Goal: Transaction & Acquisition: Purchase product/service

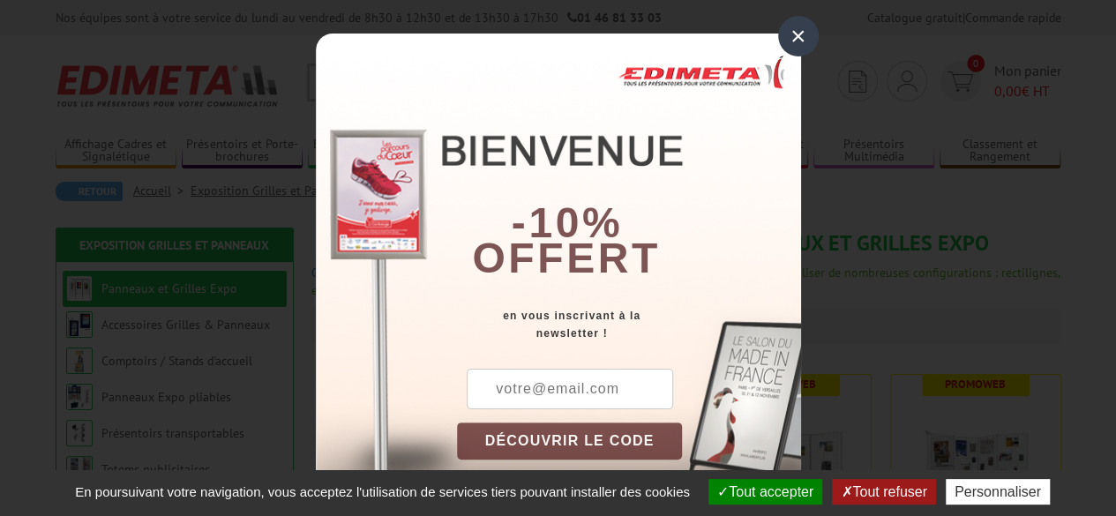
click at [788, 43] on div "×" at bounding box center [798, 36] width 41 height 41
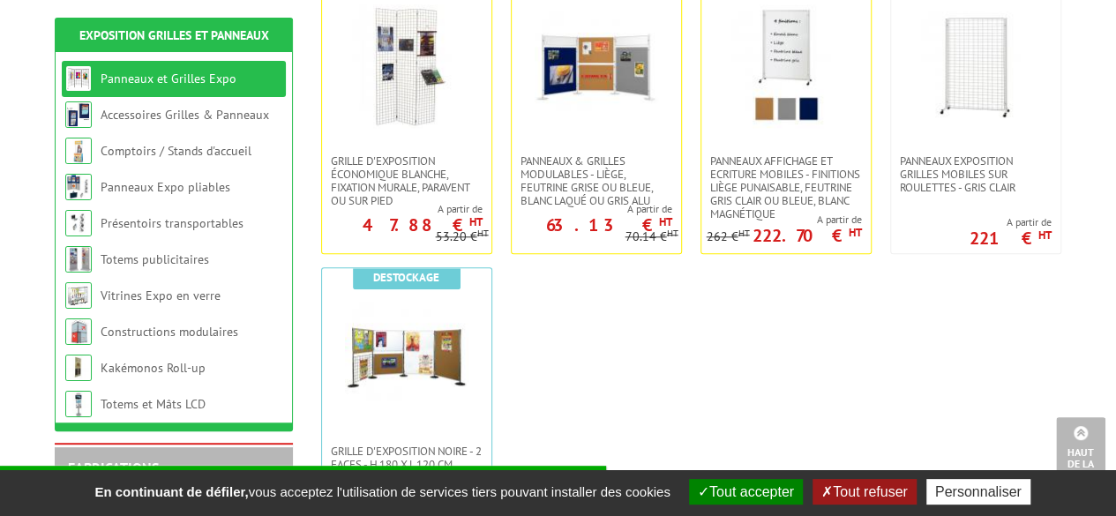
scroll to position [690, 0]
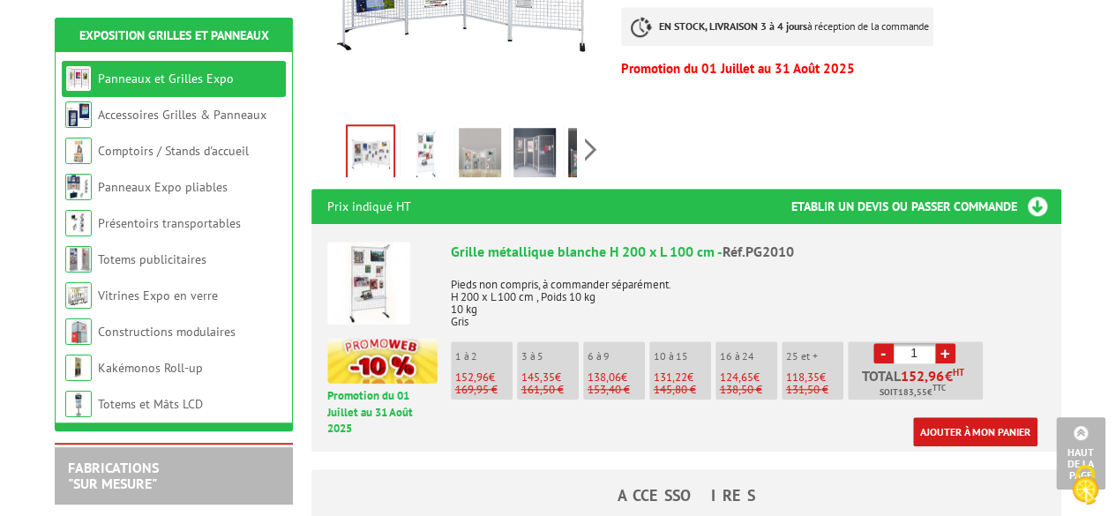
scroll to position [563, 0]
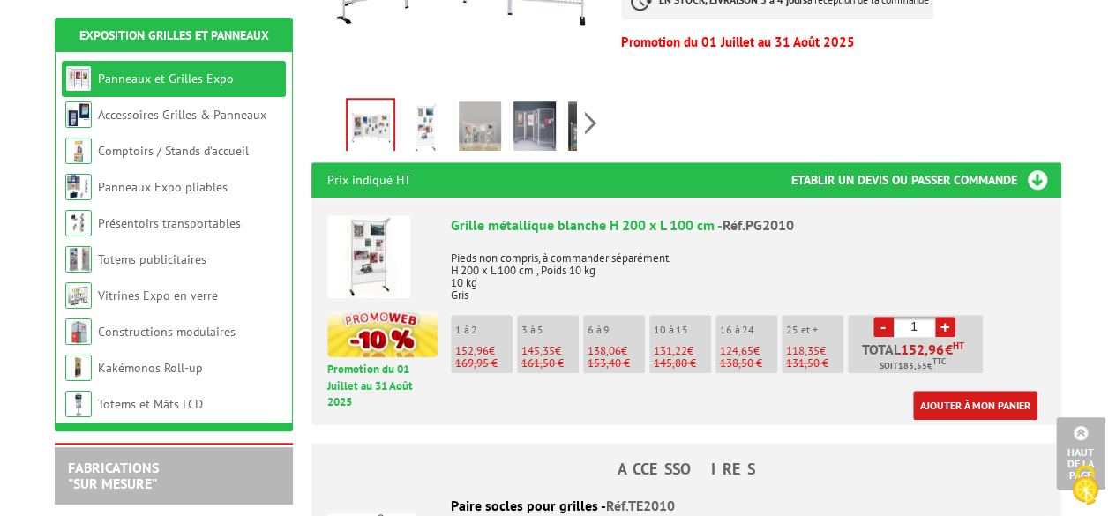
click at [949, 317] on link "+" at bounding box center [945, 327] width 20 height 20
type input "5"
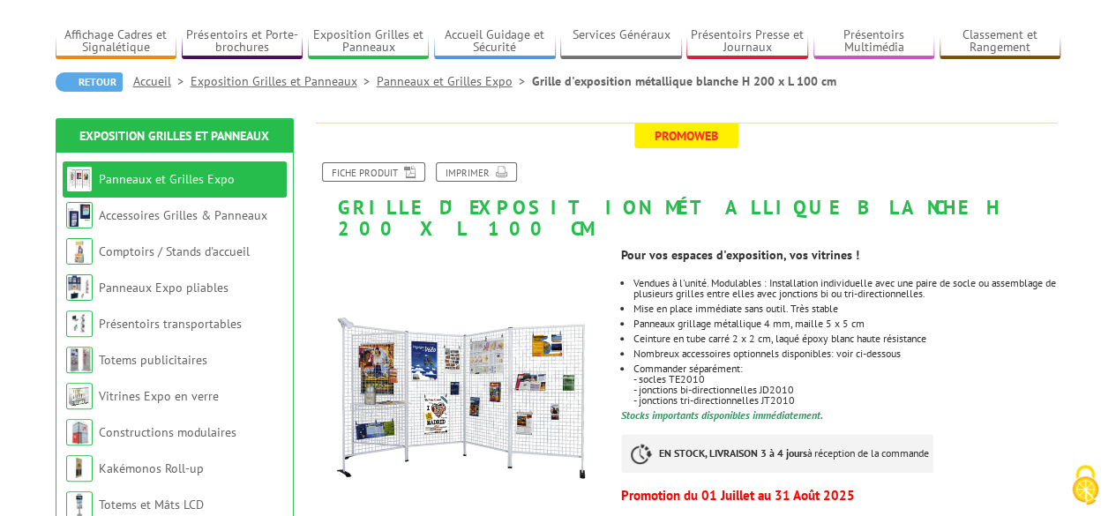
scroll to position [30, 0]
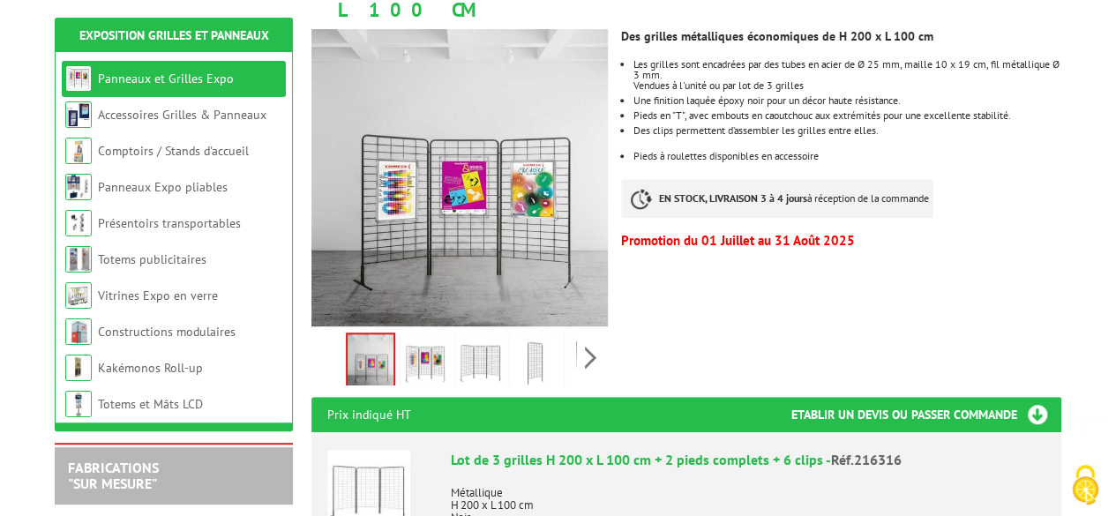
scroll to position [311, 0]
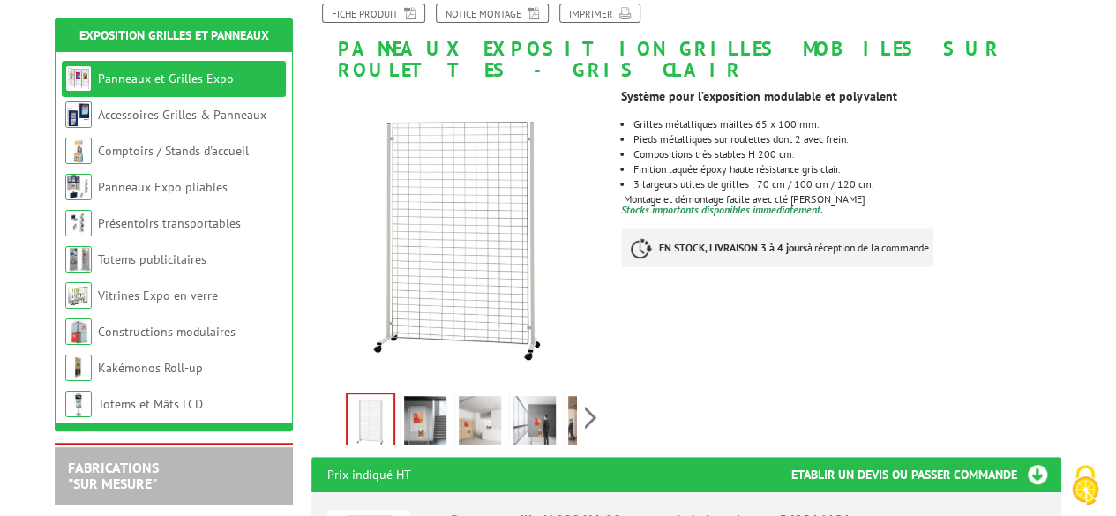
scroll to position [211, 0]
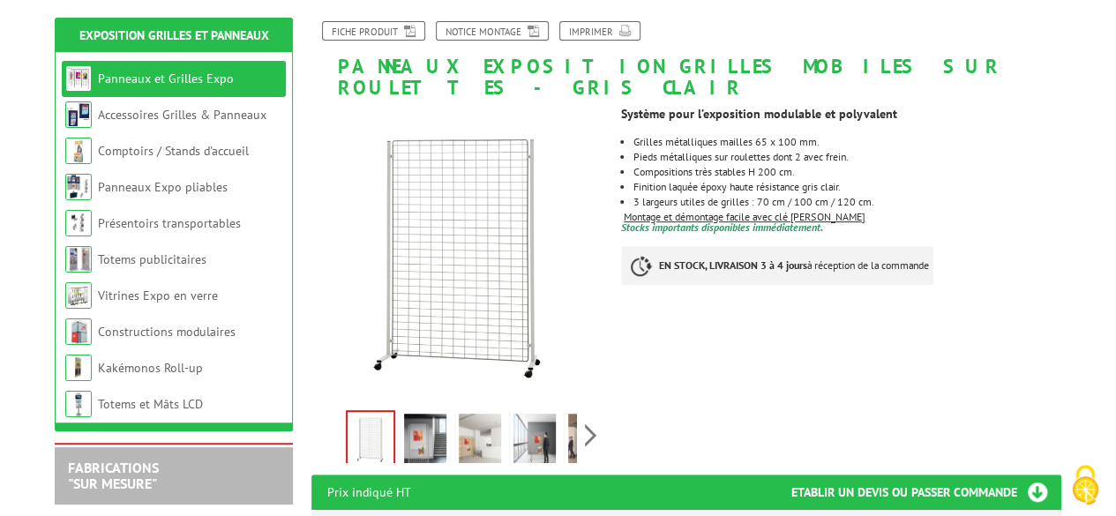
click at [1057, 197] on li "3 largeurs utiles de grilles : 70 cm / 100 cm / 120 cm." at bounding box center [847, 202] width 427 height 11
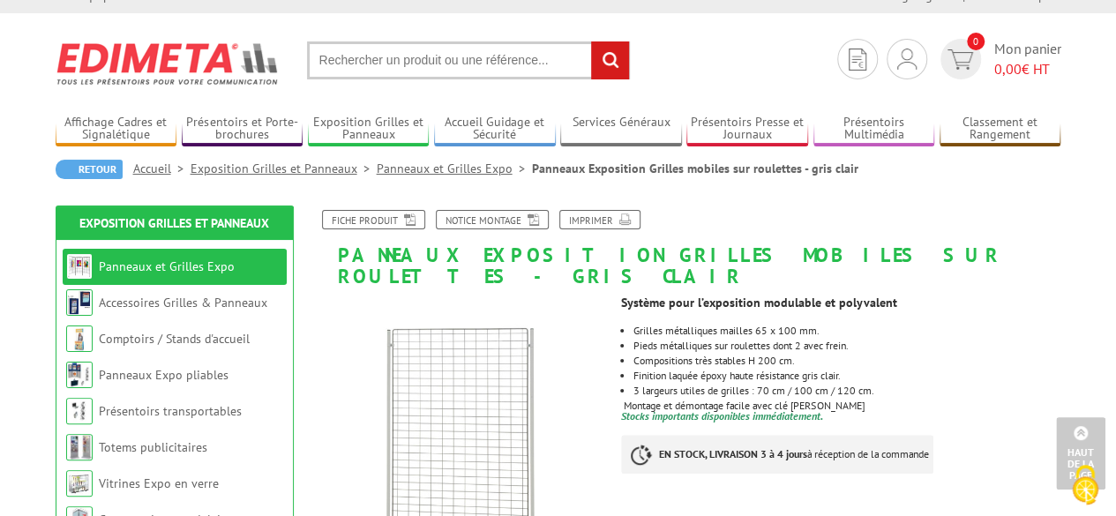
scroll to position [0, 0]
